Goal: Task Accomplishment & Management: Manage account settings

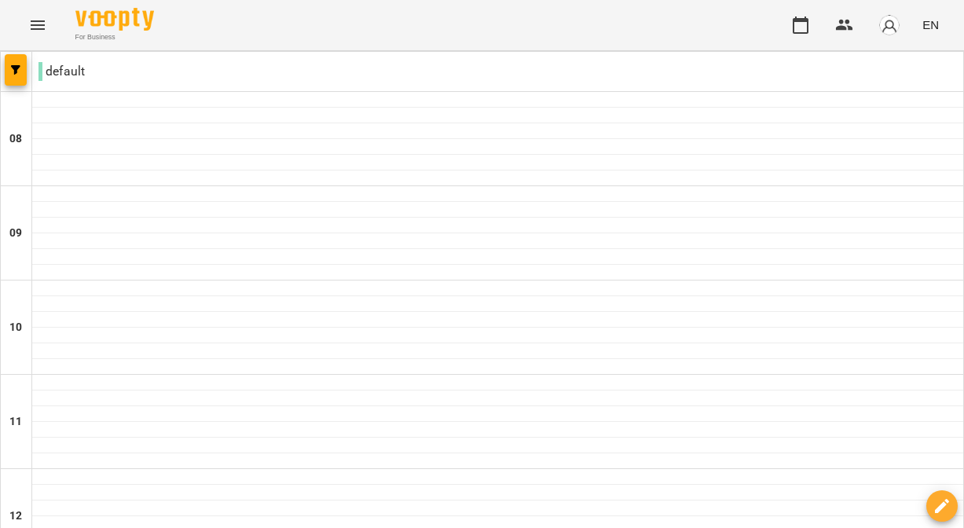
type input "**********"
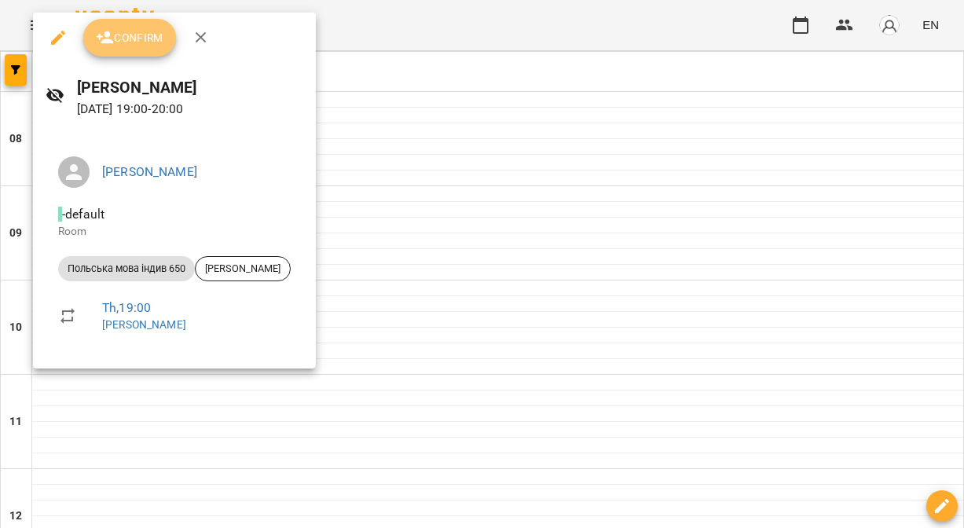
click at [126, 39] on span "Confirm" at bounding box center [130, 37] width 68 height 19
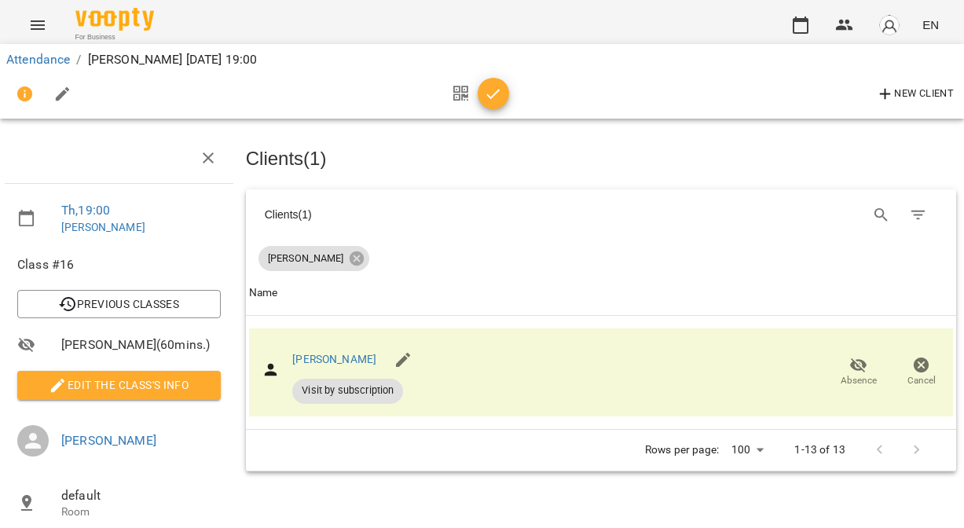
scroll to position [0, 2]
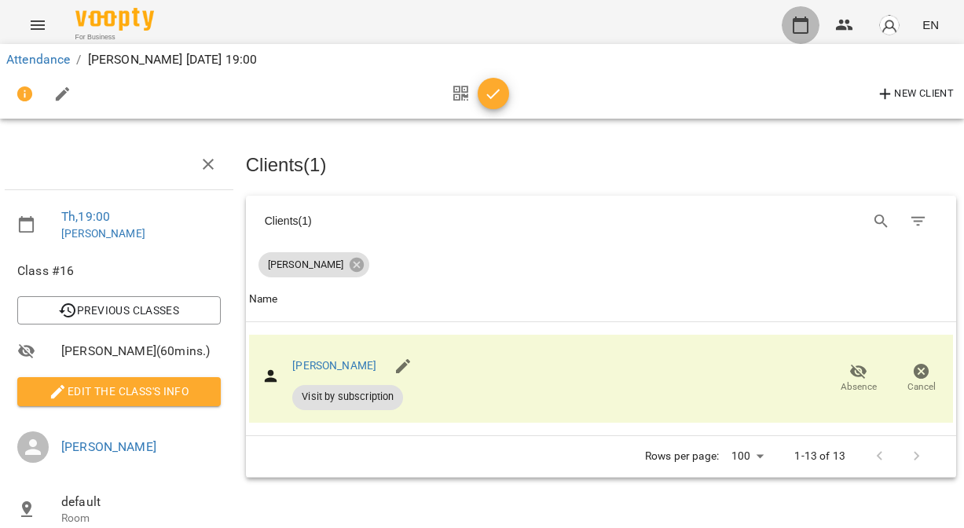
click at [799, 27] on icon "button" at bounding box center [800, 25] width 19 height 19
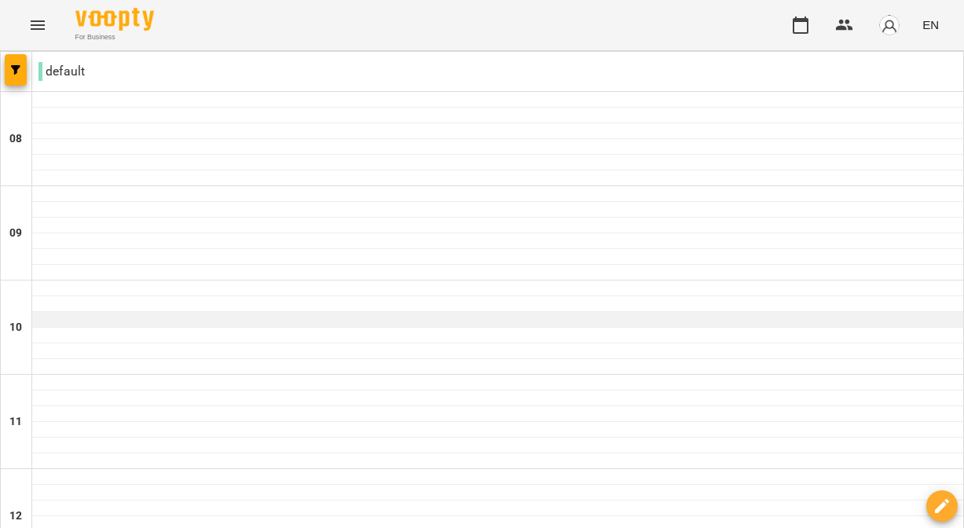
scroll to position [998, 0]
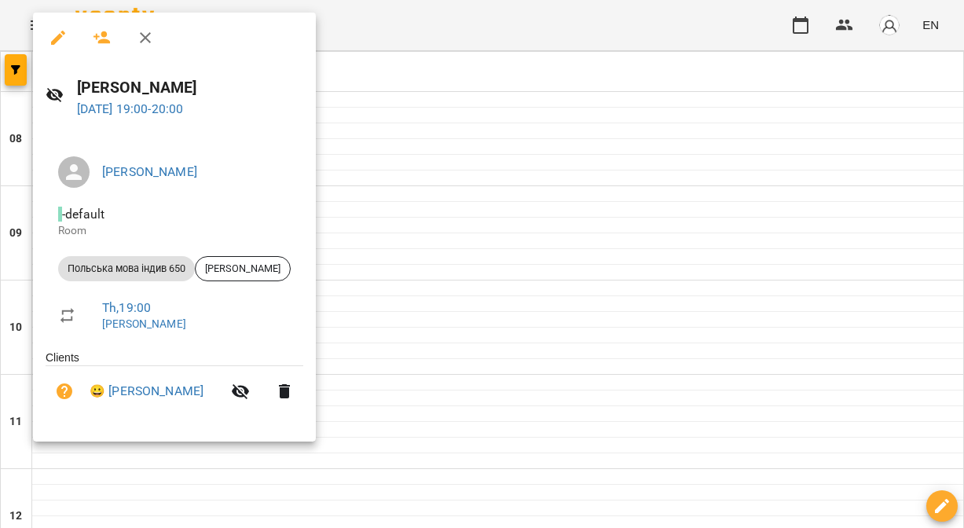
click at [778, 441] on div at bounding box center [482, 264] width 964 height 528
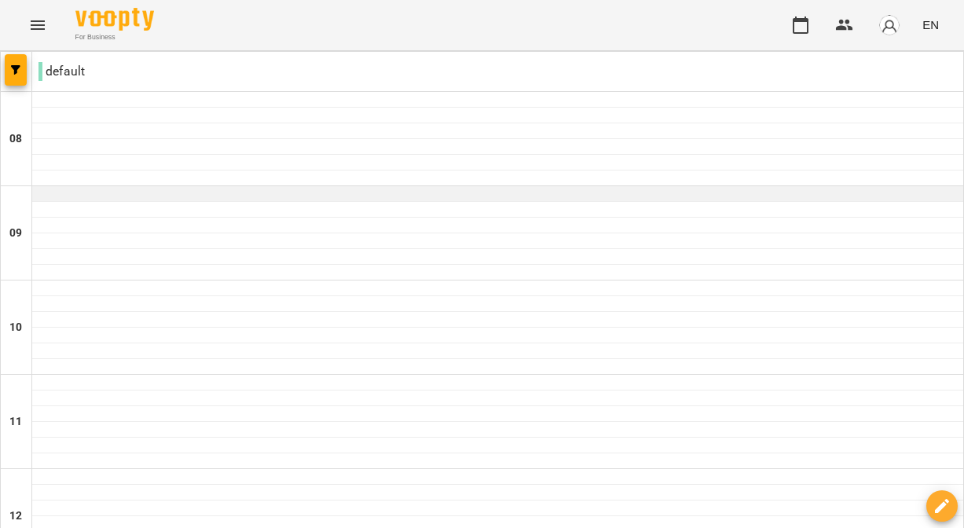
scroll to position [670, 0]
